Goal: Find specific page/section: Find specific page/section

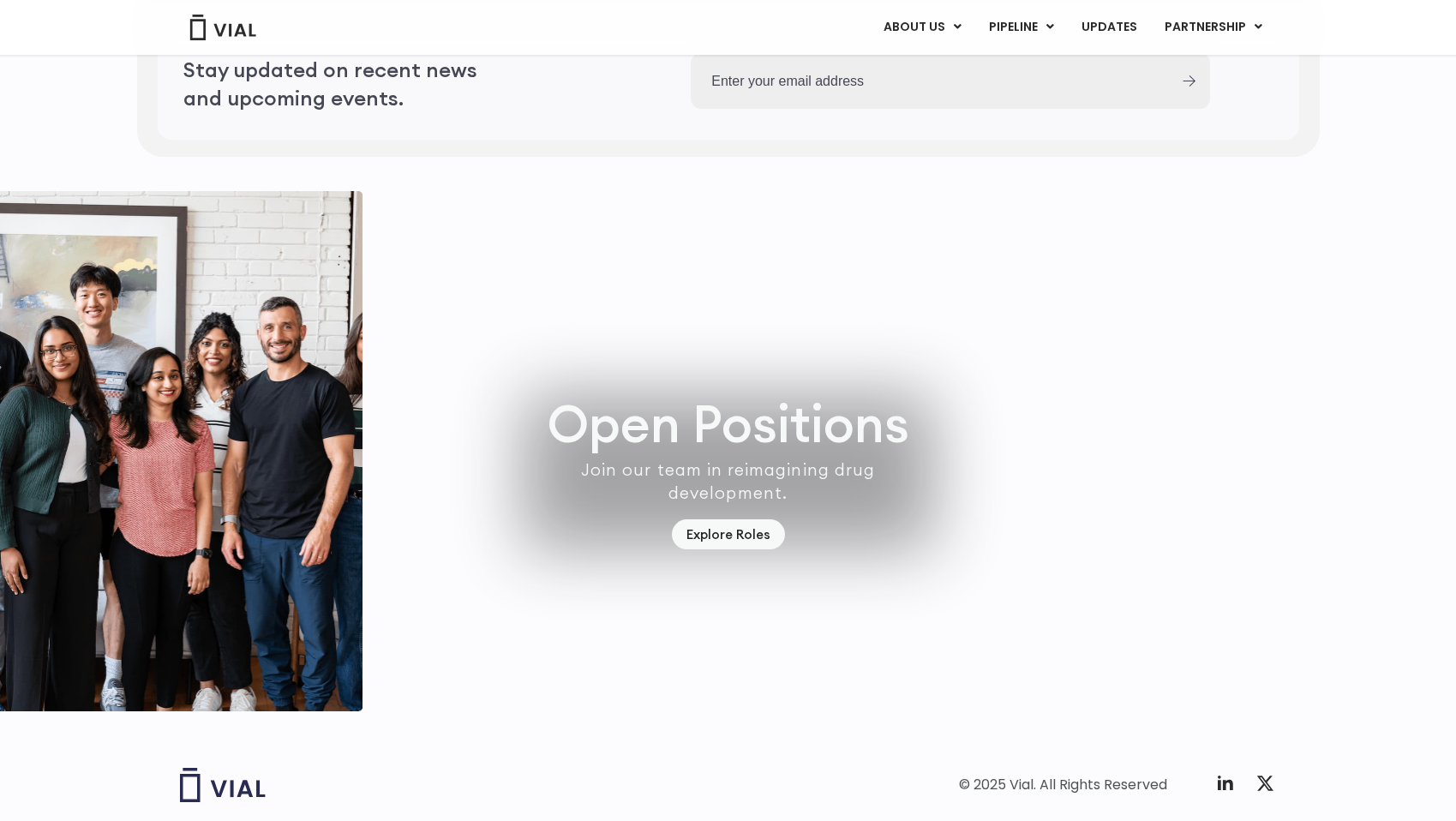
scroll to position [4690, 0]
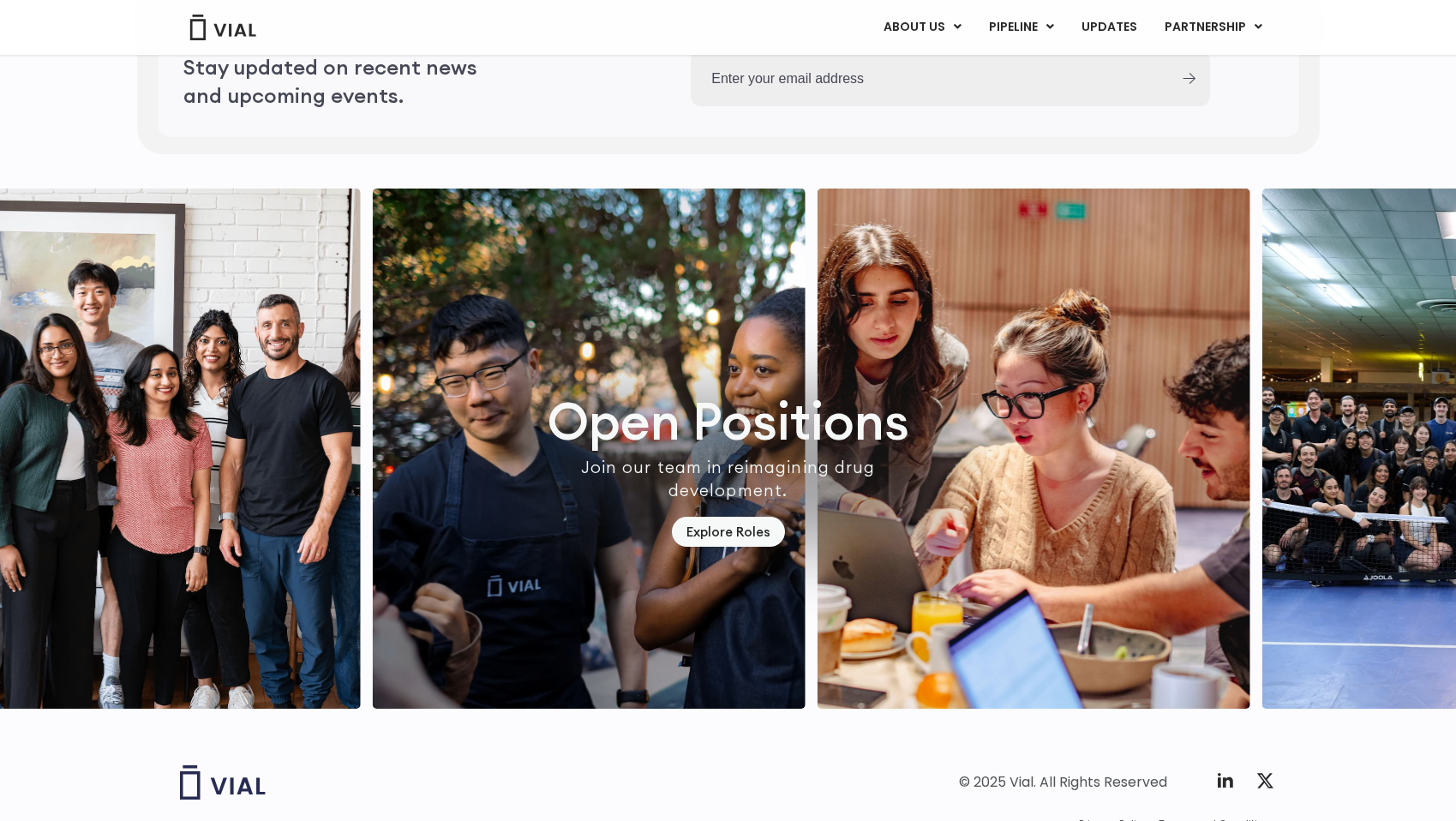
click at [731, 551] on img "1 / 7" at bounding box center [589, 449] width 433 height 520
click at [725, 547] on link "Explore Roles" at bounding box center [728, 532] width 113 height 30
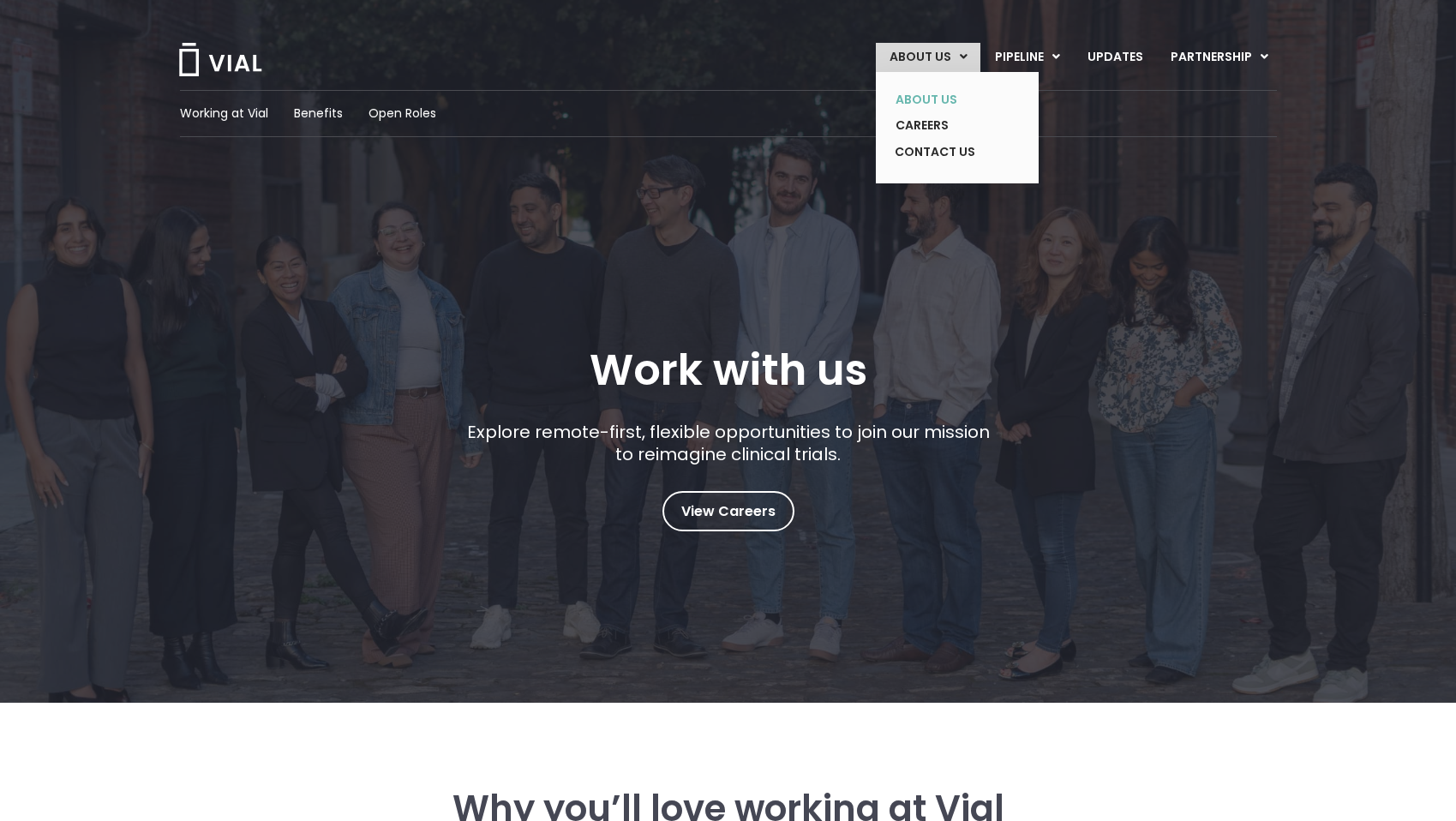
click at [919, 96] on link "ABOUT US" at bounding box center [944, 100] width 125 height 27
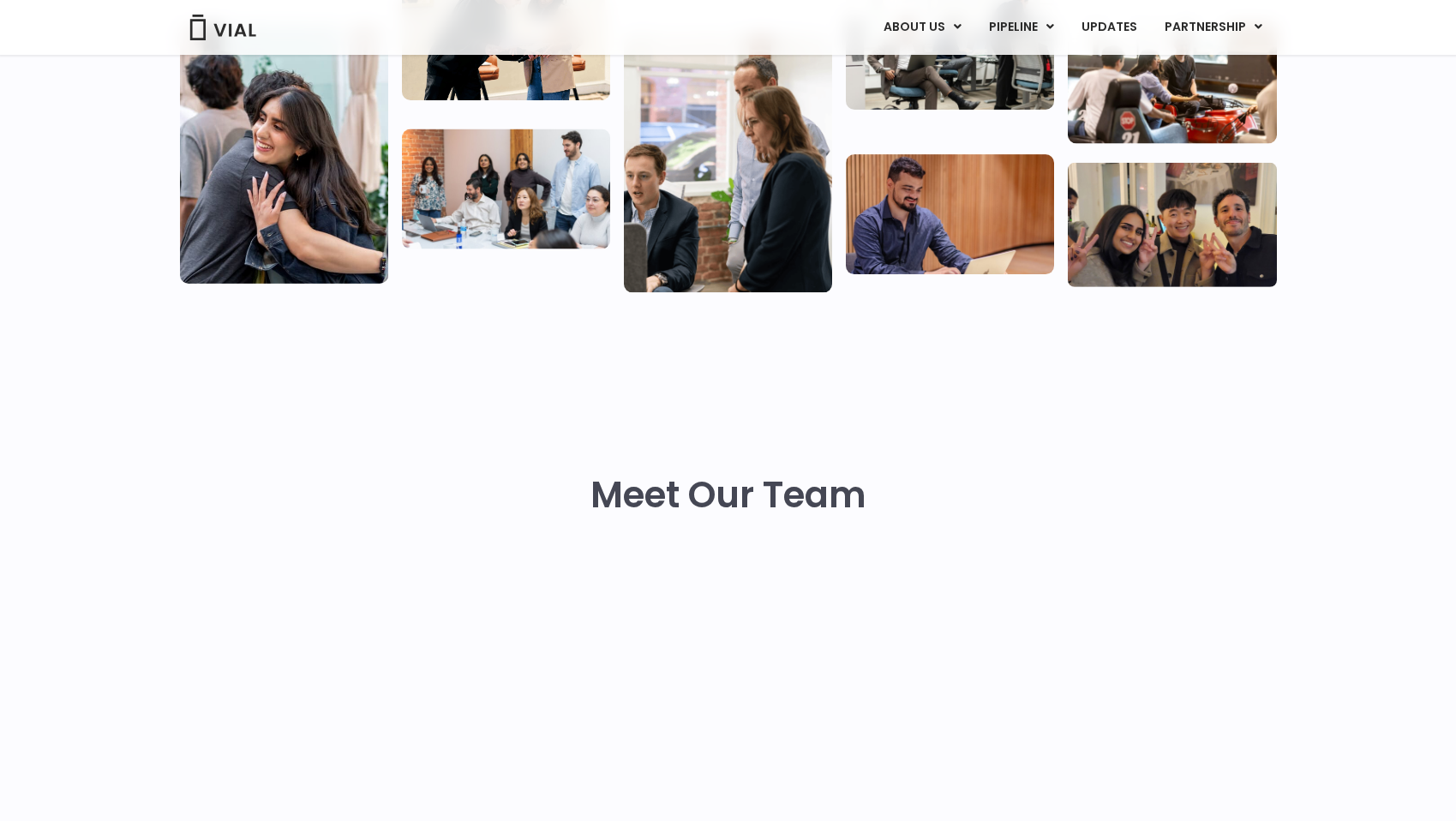
scroll to position [576, 0]
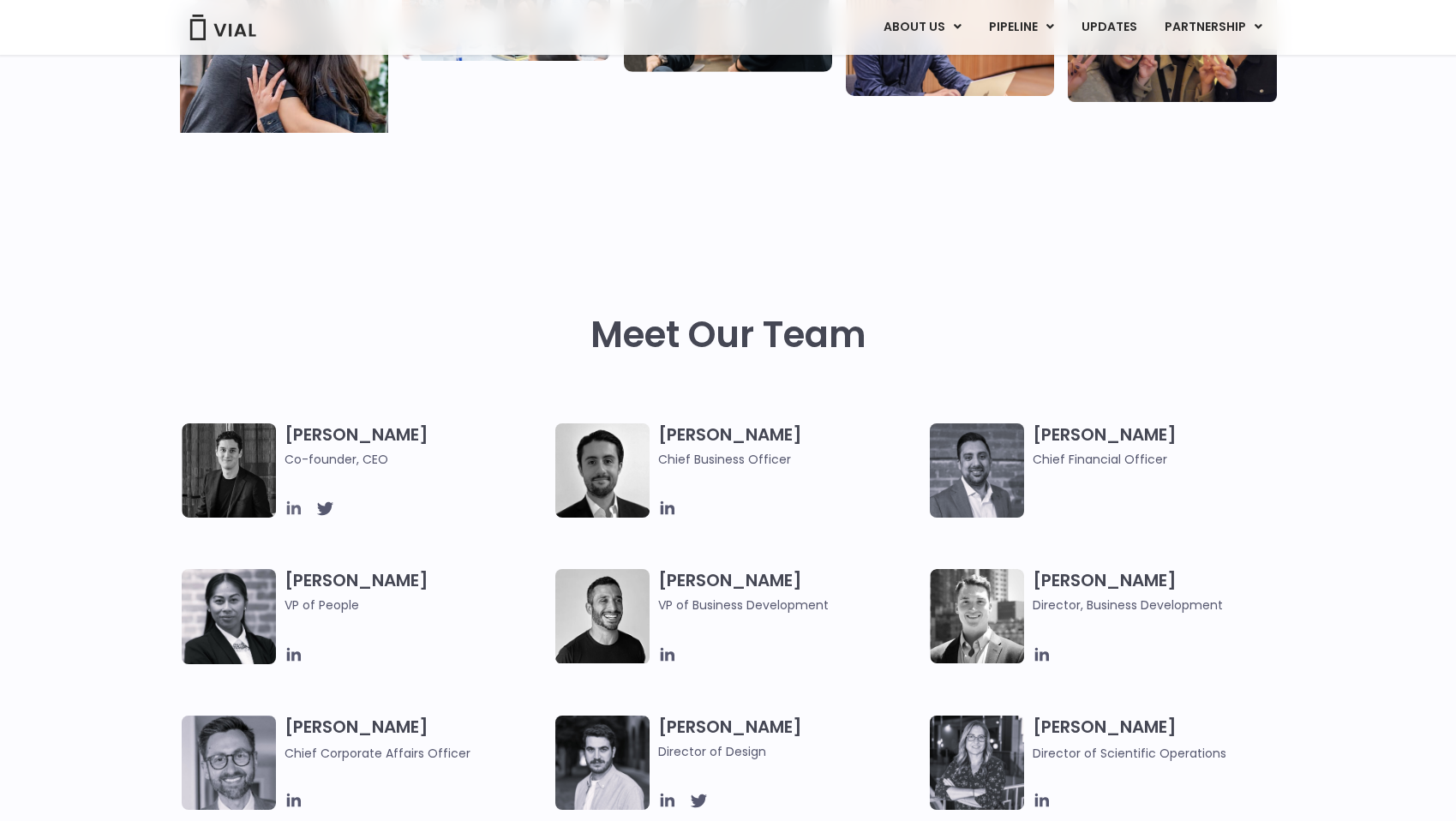
click at [296, 510] on icon at bounding box center [294, 508] width 19 height 19
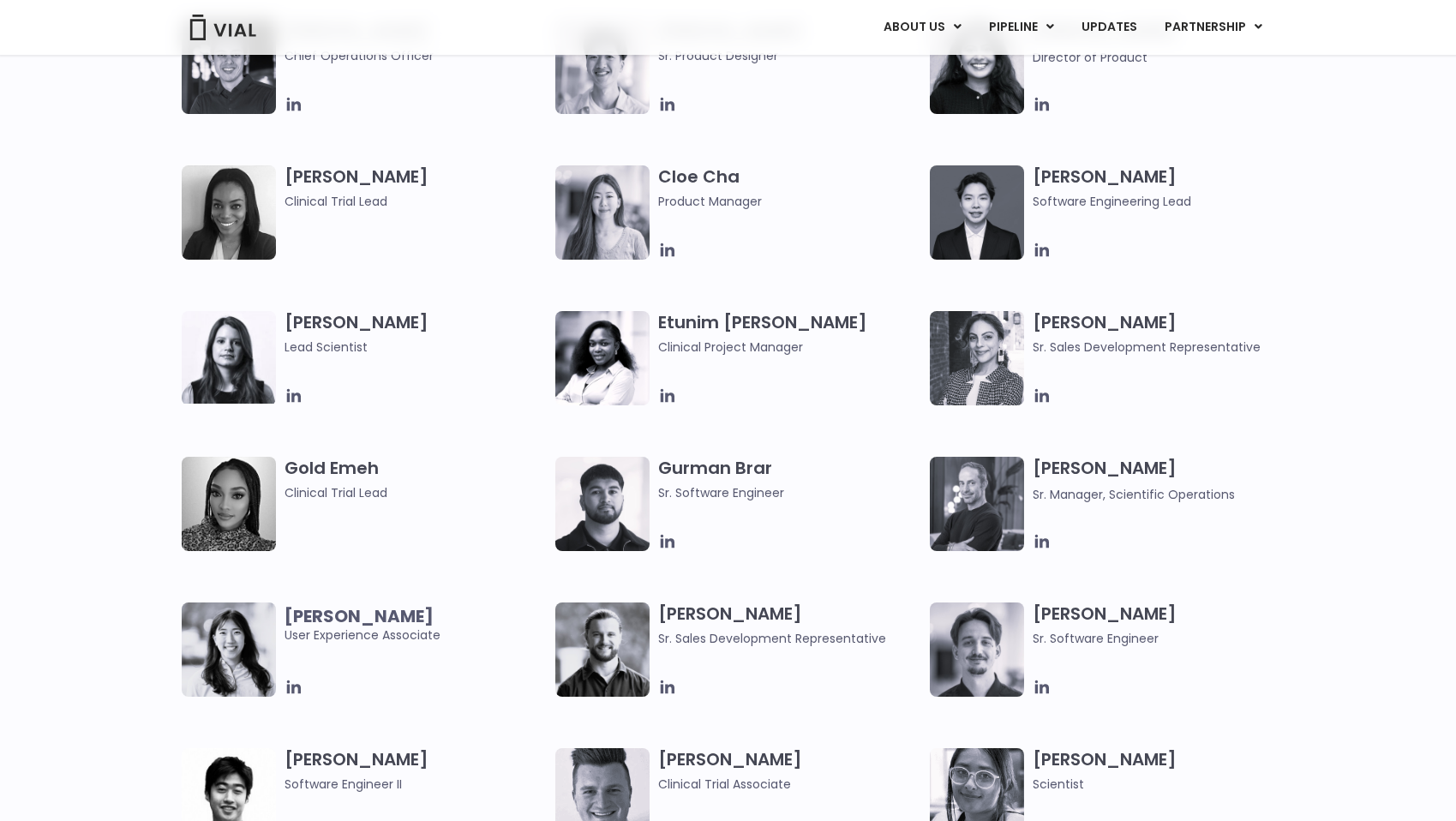
scroll to position [1663, 0]
